Goal: Task Accomplishment & Management: Use online tool/utility

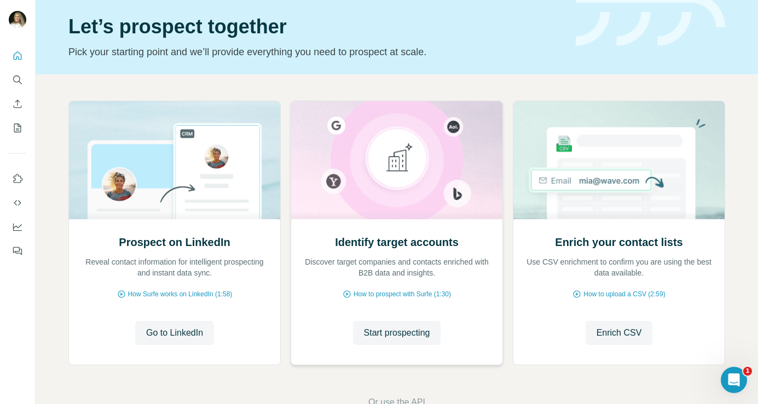
scroll to position [38, 0]
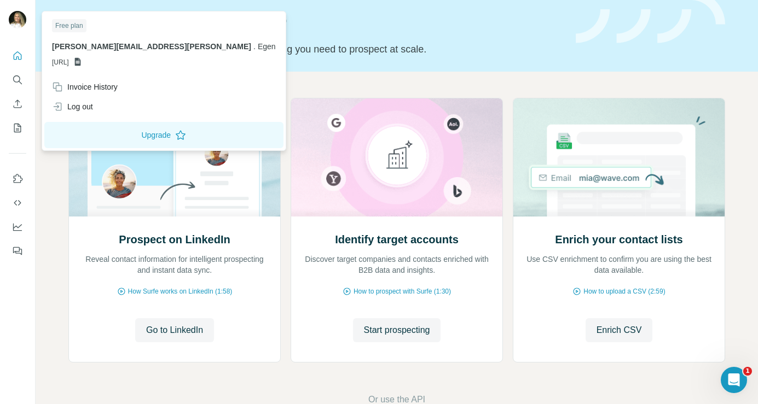
click at [20, 12] on img at bounding box center [18, 20] width 18 height 18
click at [115, 138] on button "Upgrade" at bounding box center [163, 135] width 239 height 26
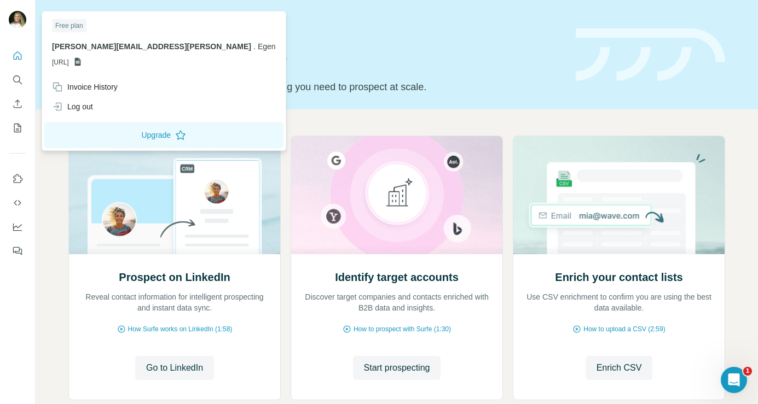
click at [19, 22] on img at bounding box center [18, 20] width 18 height 18
click at [293, 120] on div "Prospect on LinkedIn Reveal contact information for intelligent prospecting and…" at bounding box center [397, 289] width 722 height 361
